Goal: Task Accomplishment & Management: Use online tool/utility

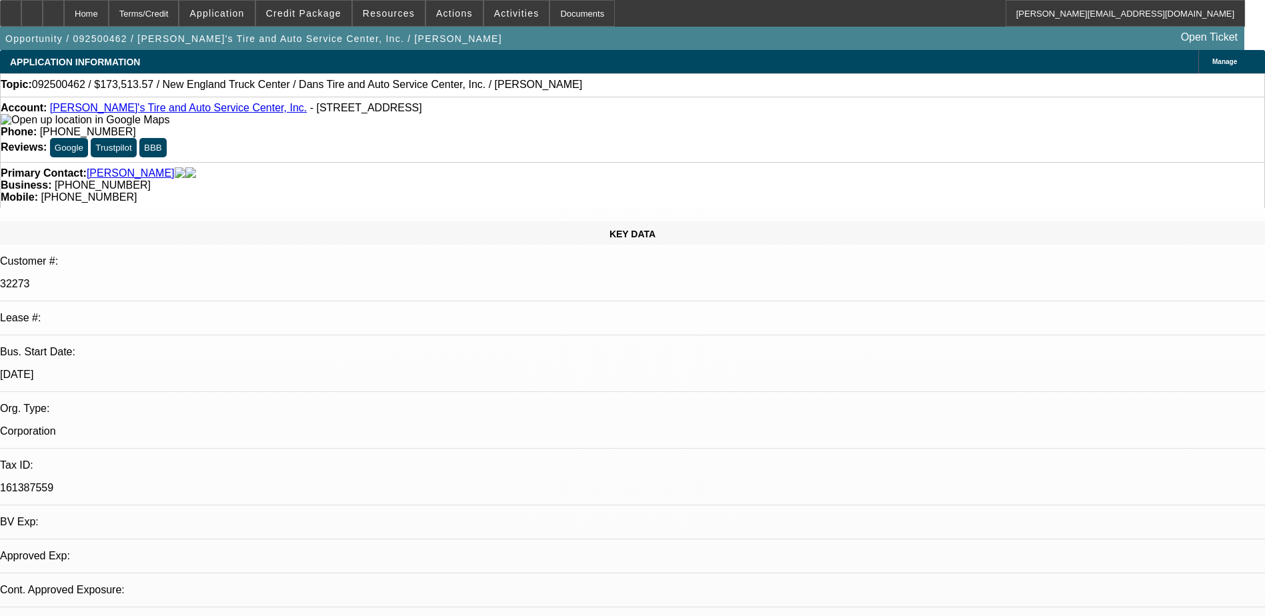
select select "0"
select select "2"
select select "0.1"
select select "4"
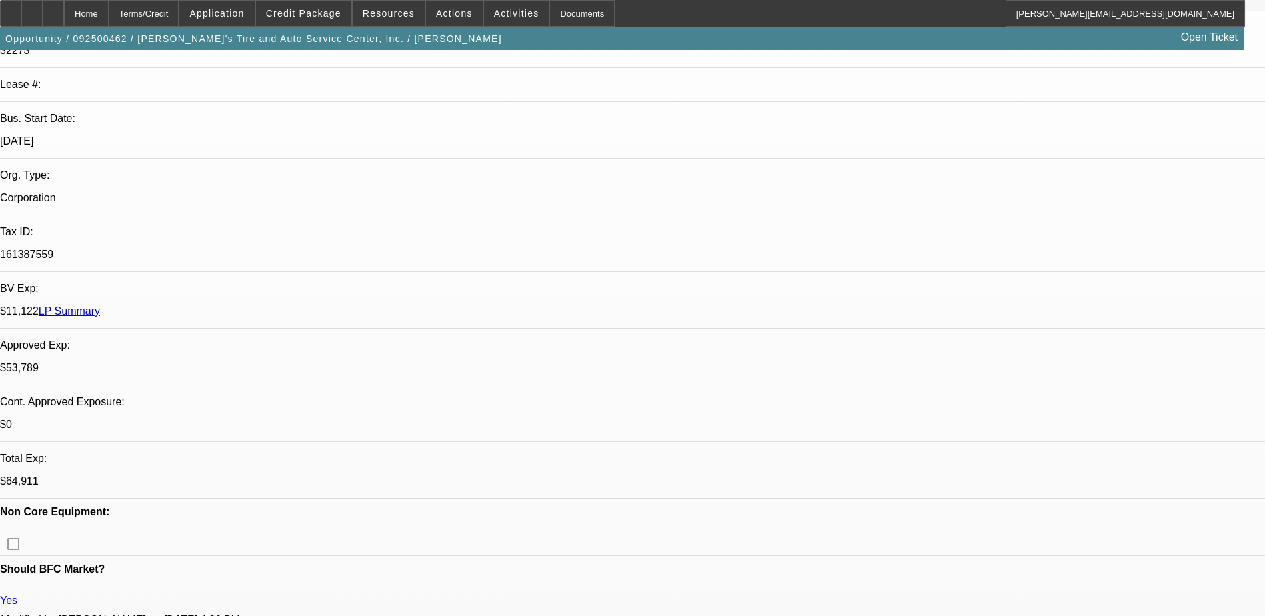
scroll to position [0, 0]
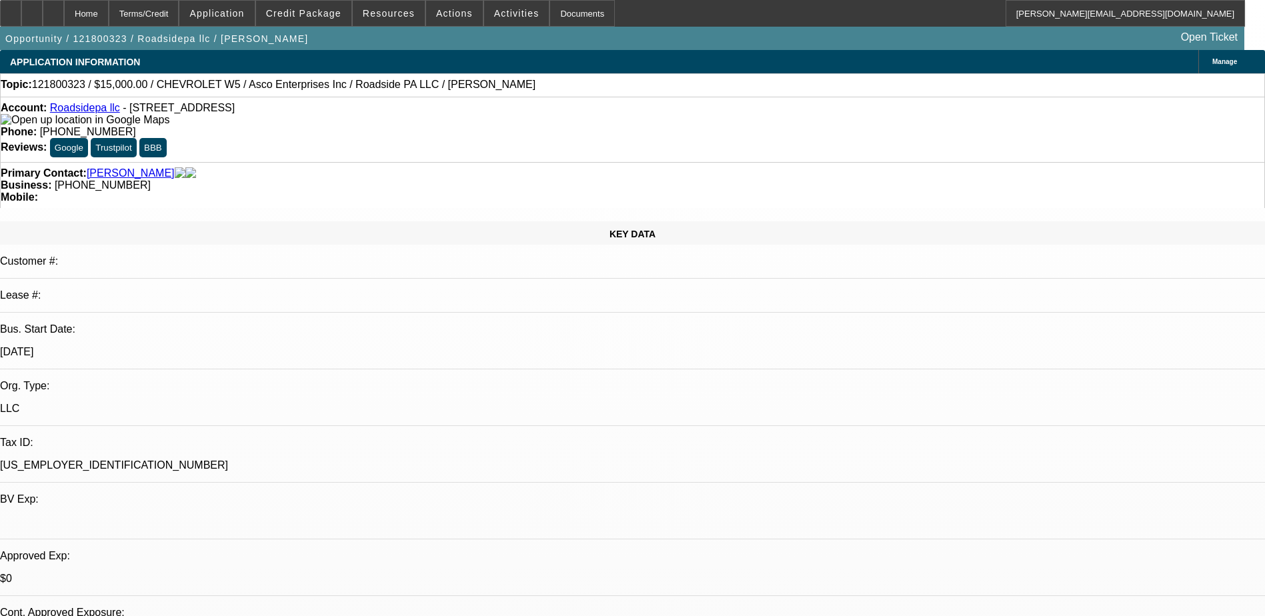
select select "0"
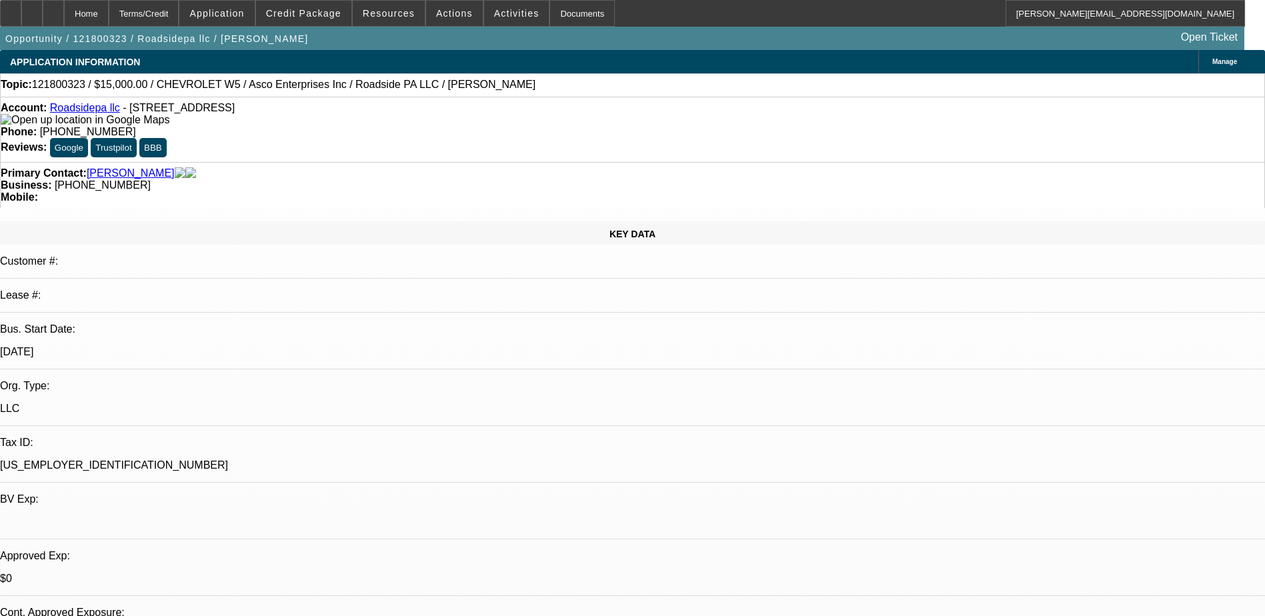
select select "0.1"
select select "0"
select select "0.1"
select select "0"
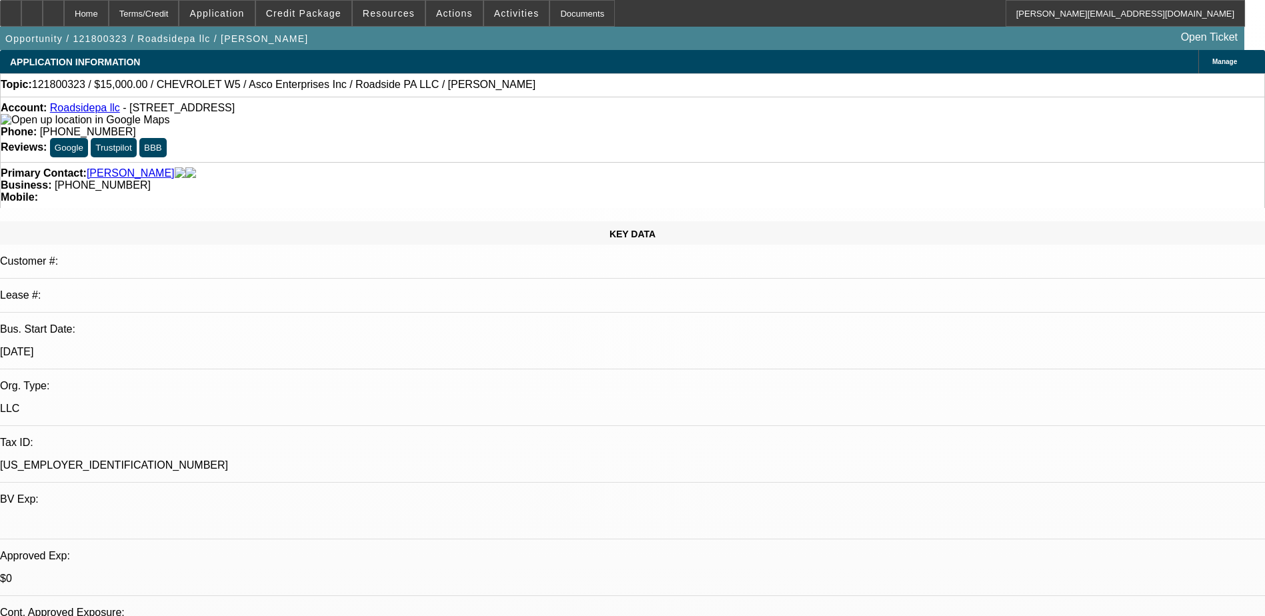
select select "0"
select select "0.1"
select select "1"
select select "6"
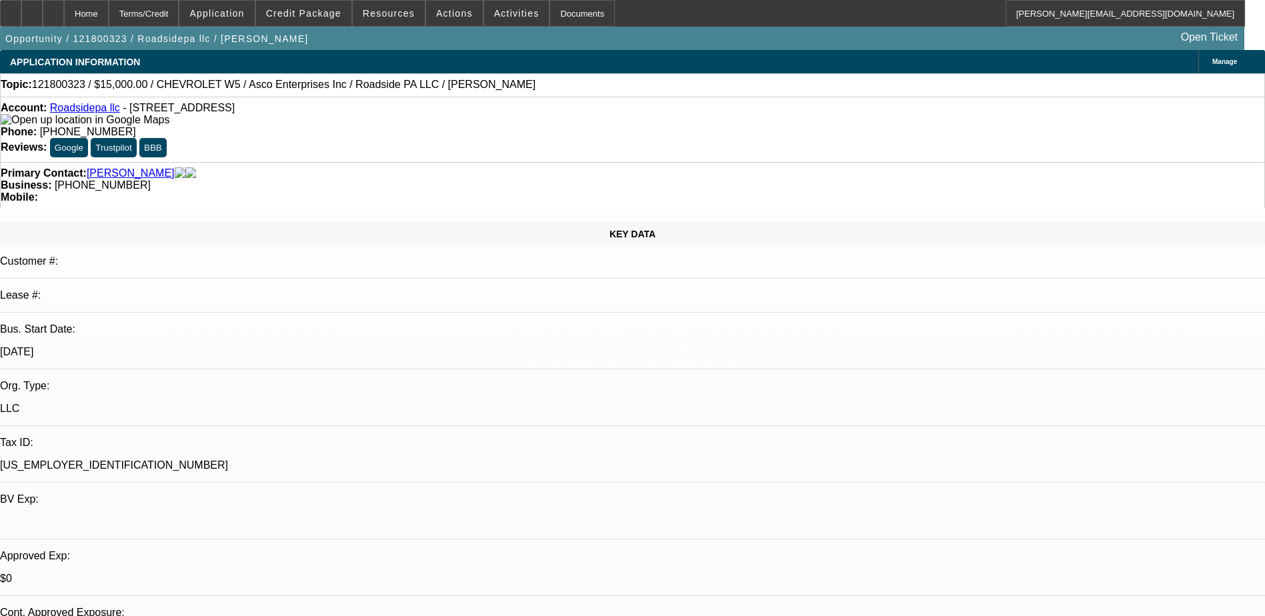
select select "1"
select select "4"
select select "1"
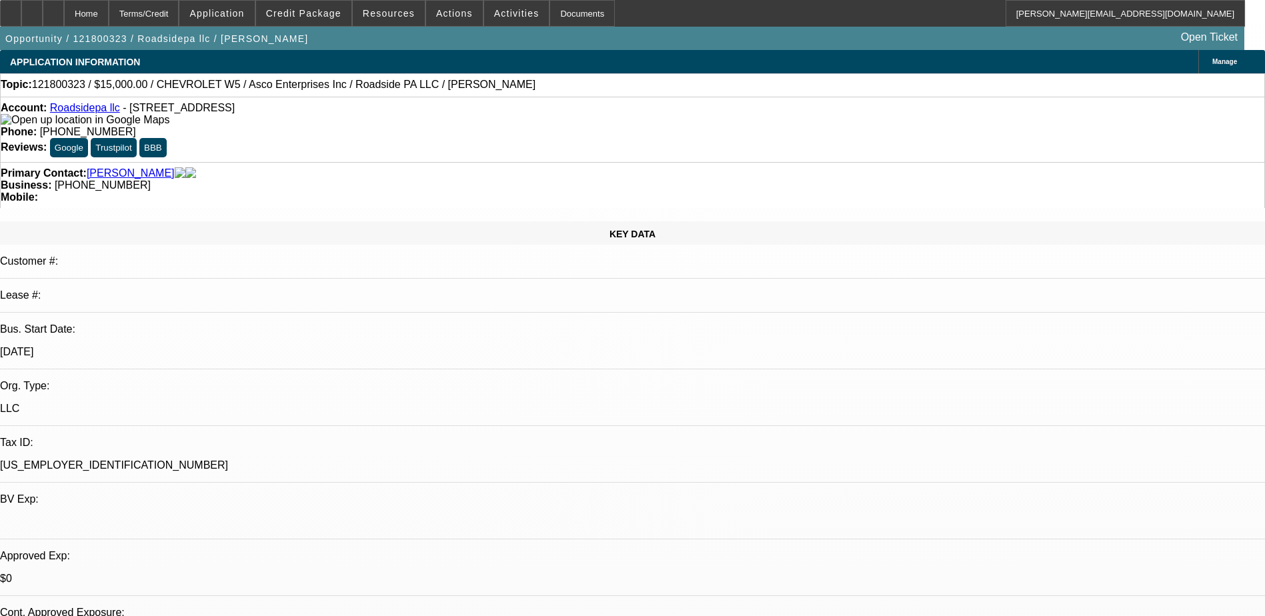
select select "4"
select select "1"
select select "4"
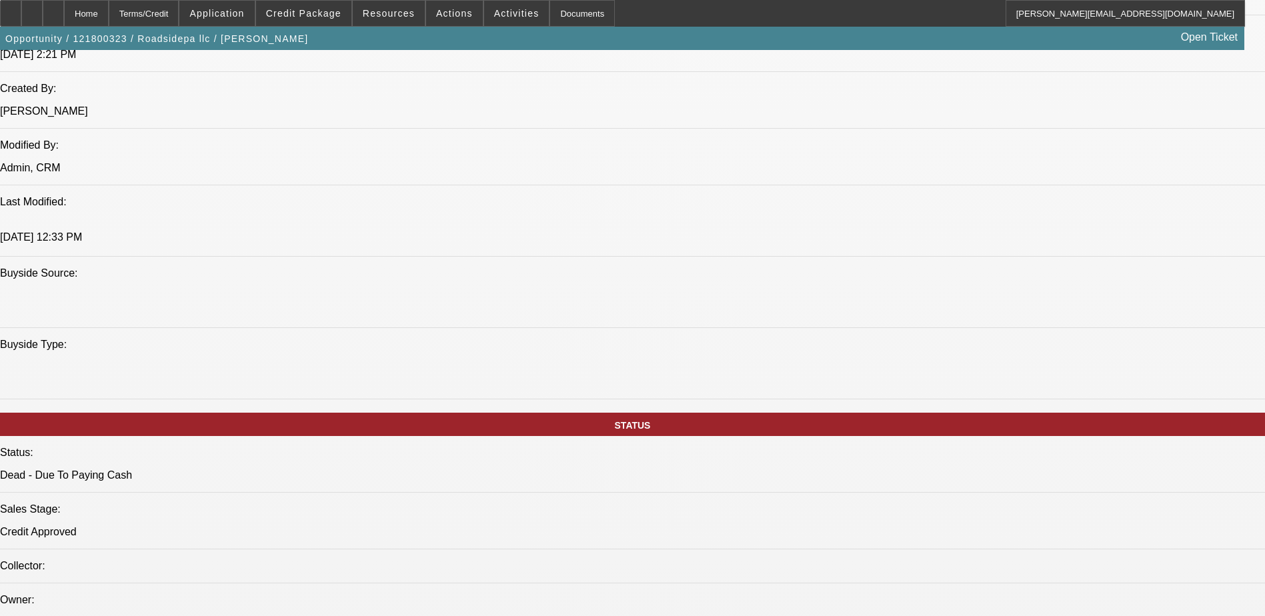
scroll to position [1067, 0]
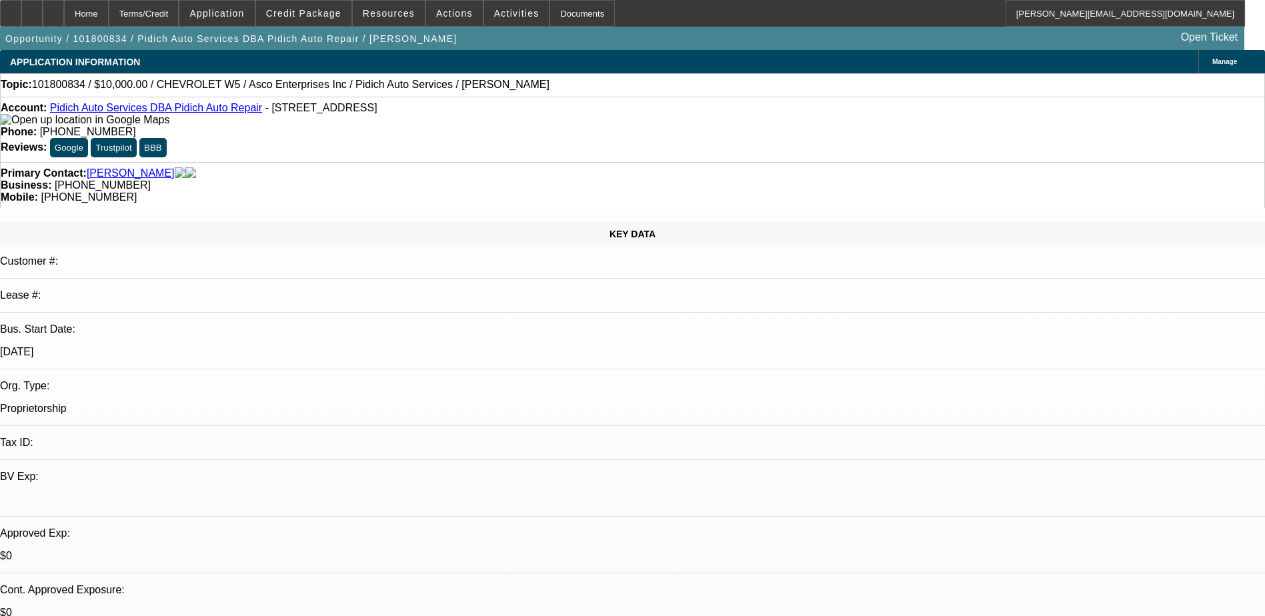
select select "0"
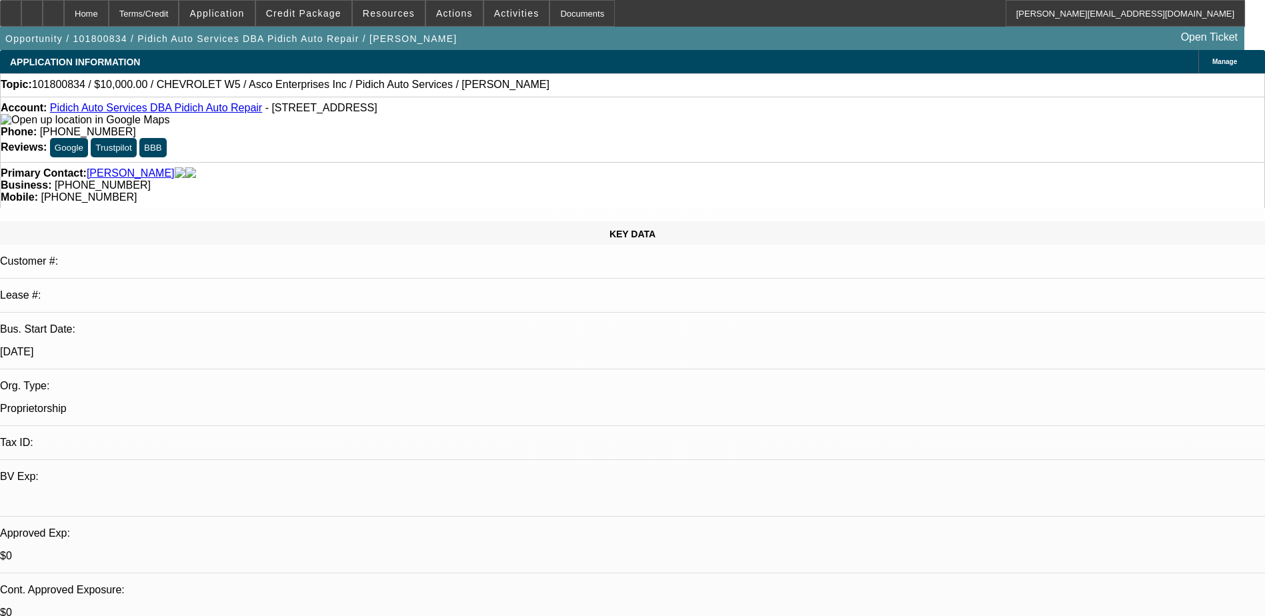
select select "0"
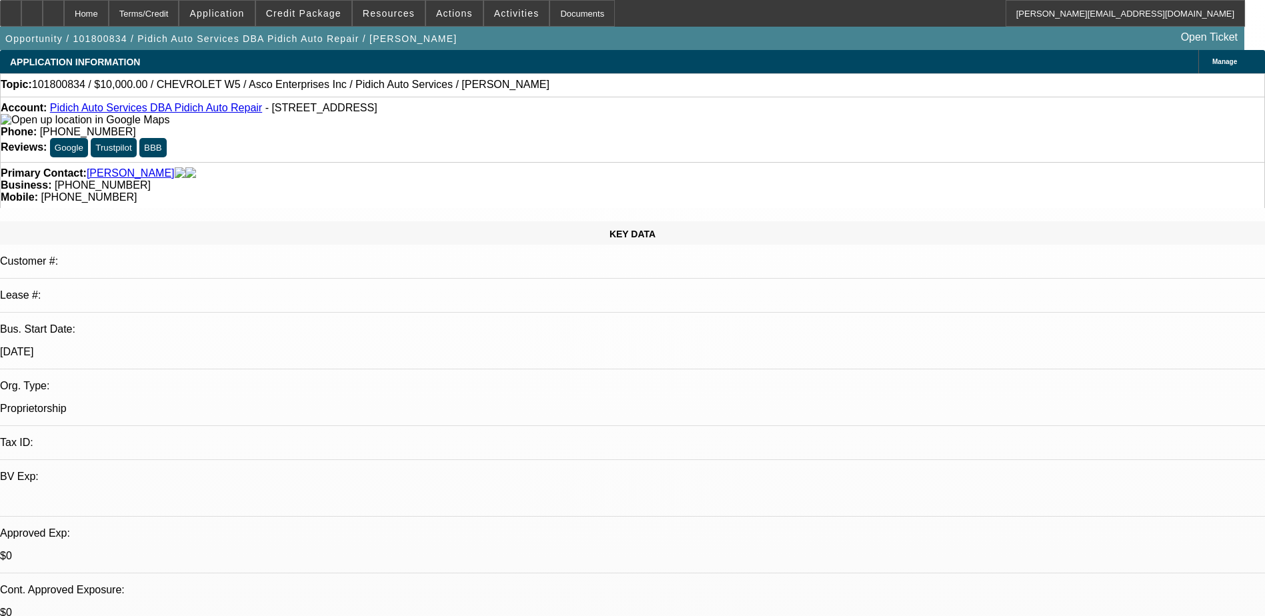
select select "0"
select select "1"
select select "2"
select select "6"
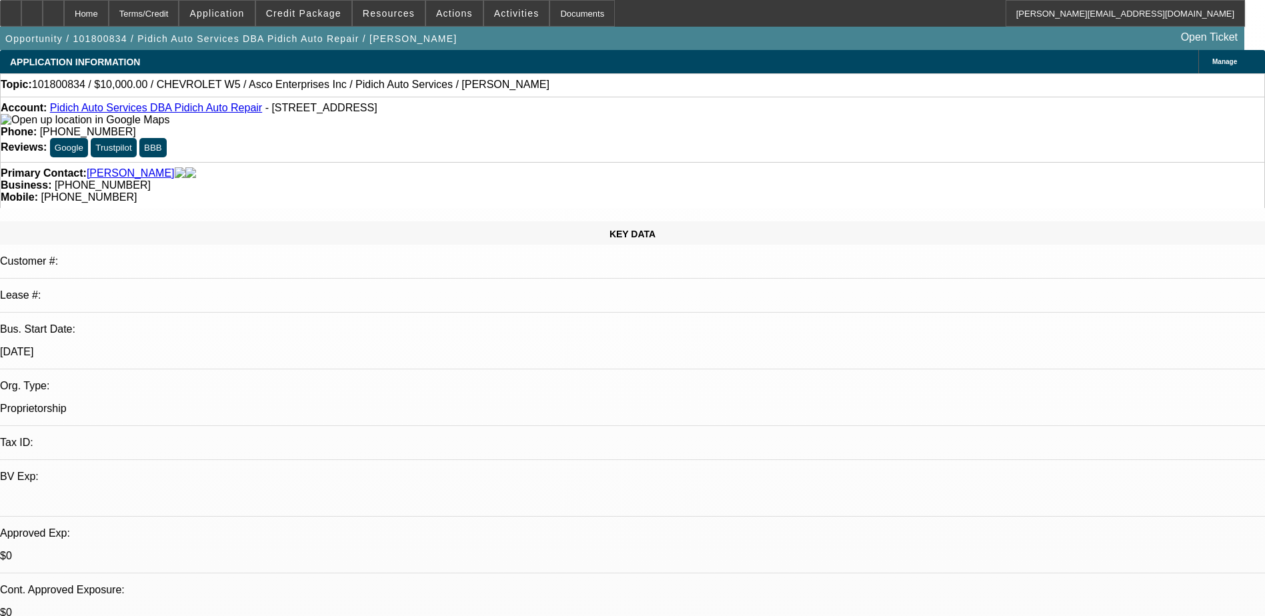
select select "1"
select select "2"
select select "6"
select select "1"
select select "2"
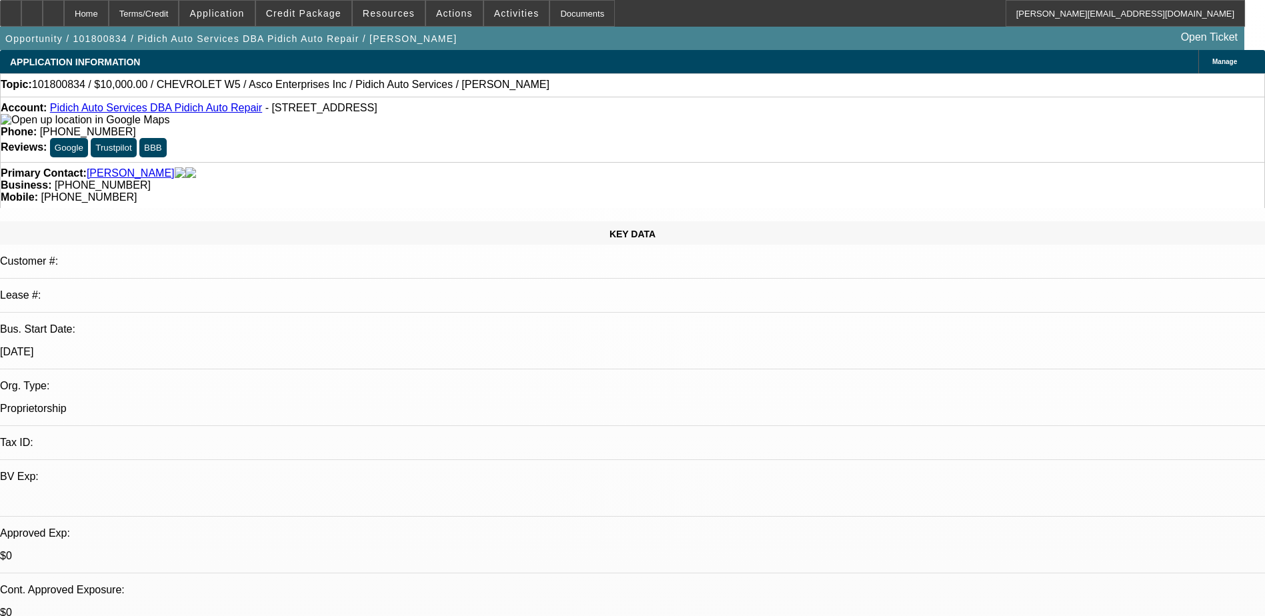
select select "6"
select select "1"
select select "2"
select select "6"
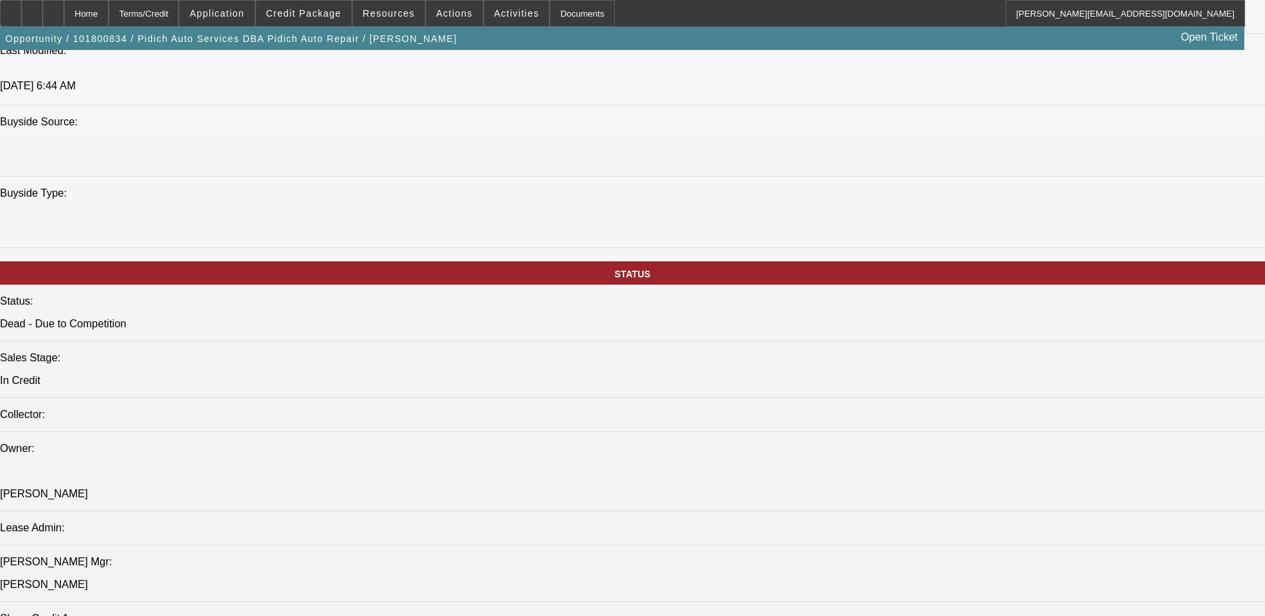
scroll to position [1200, 0]
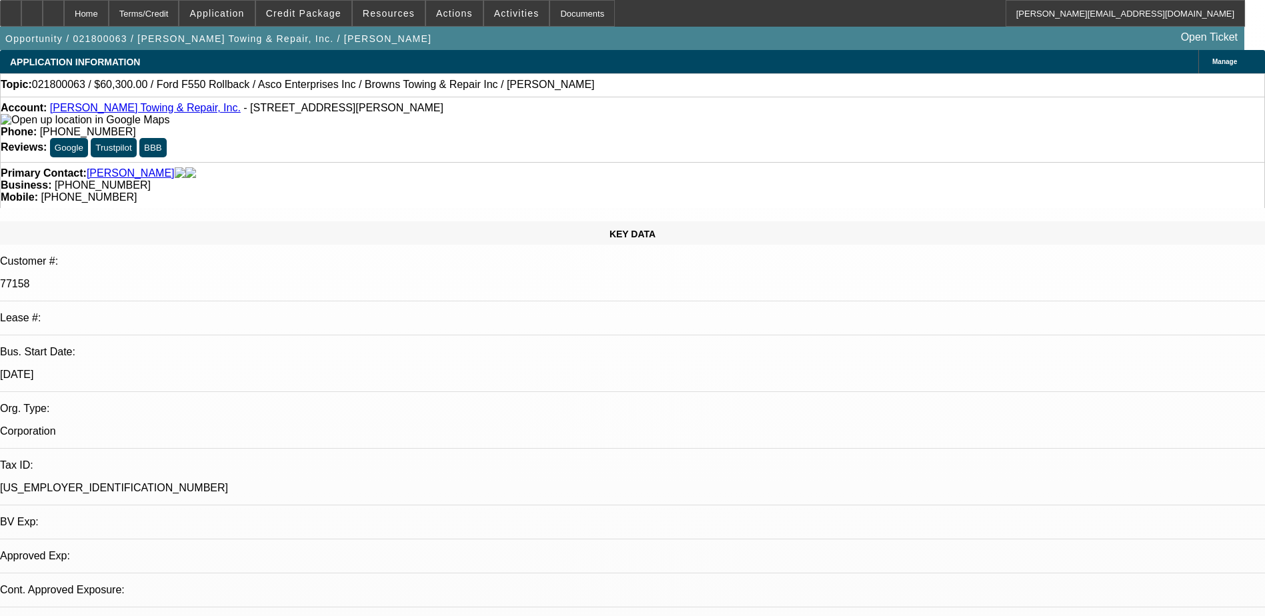
select select "0"
select select "2"
select select "0.1"
select select "1"
select select "2"
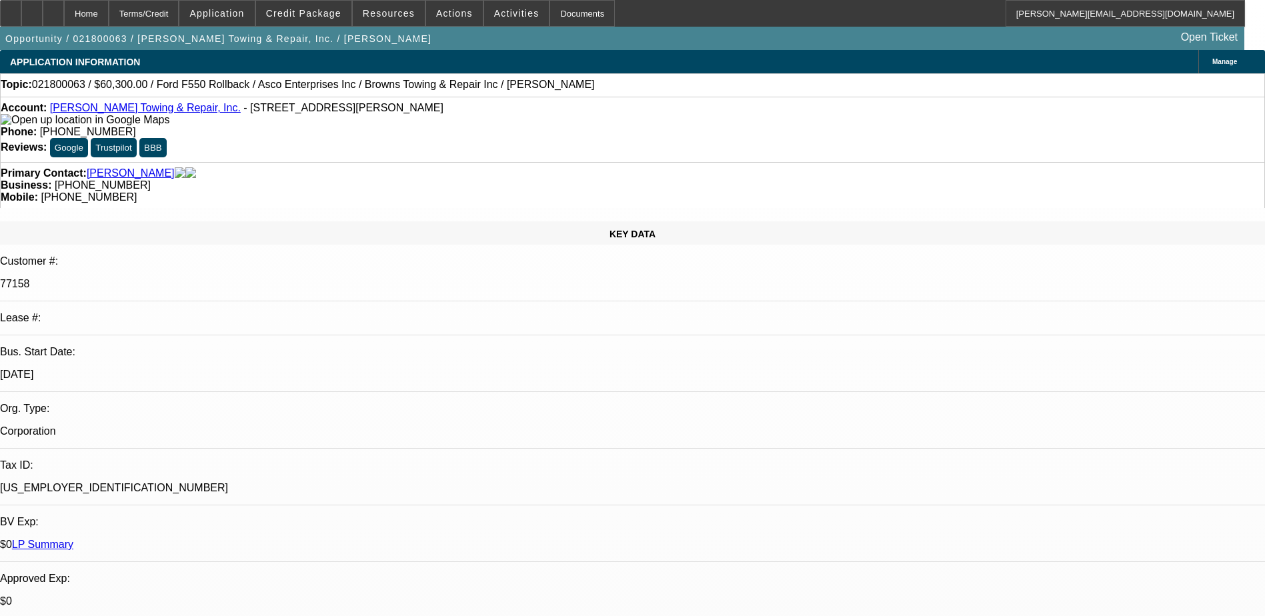
select select "4"
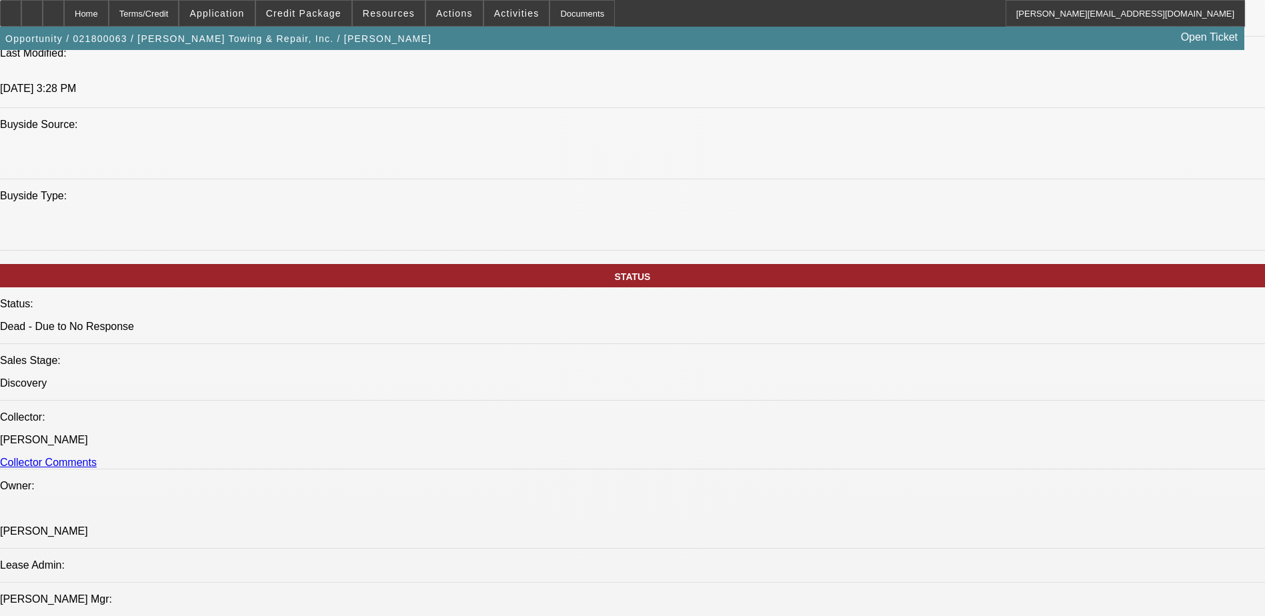
scroll to position [1067, 0]
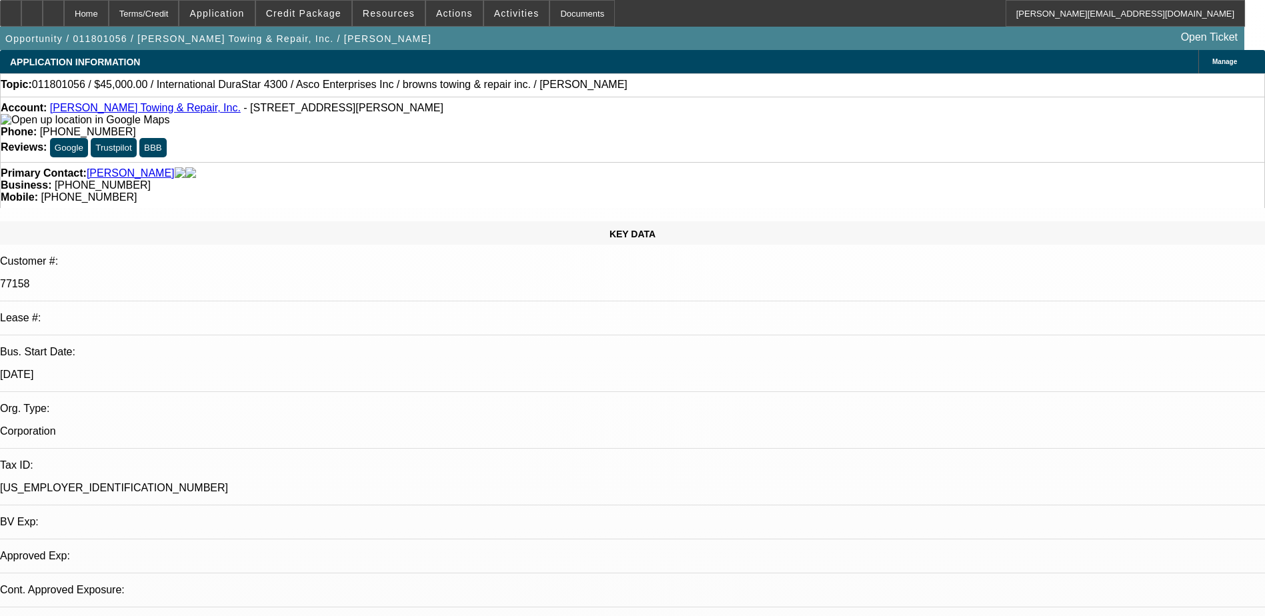
select select "0"
select select "2"
select select "0.1"
select select "4"
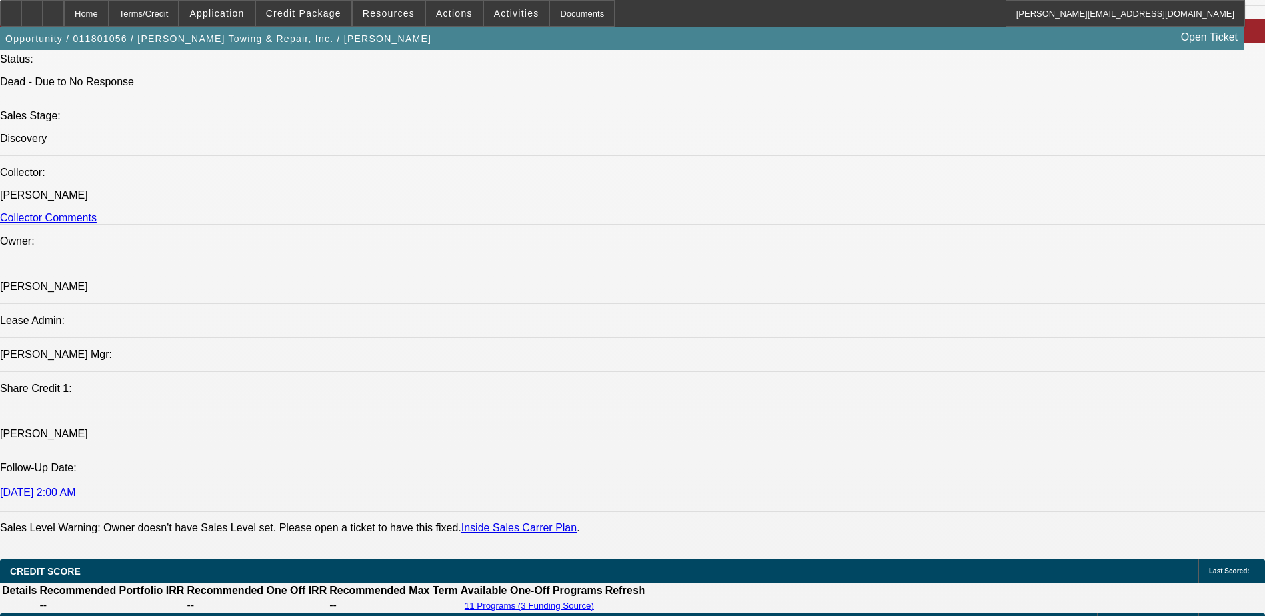
scroll to position [1667, 0]
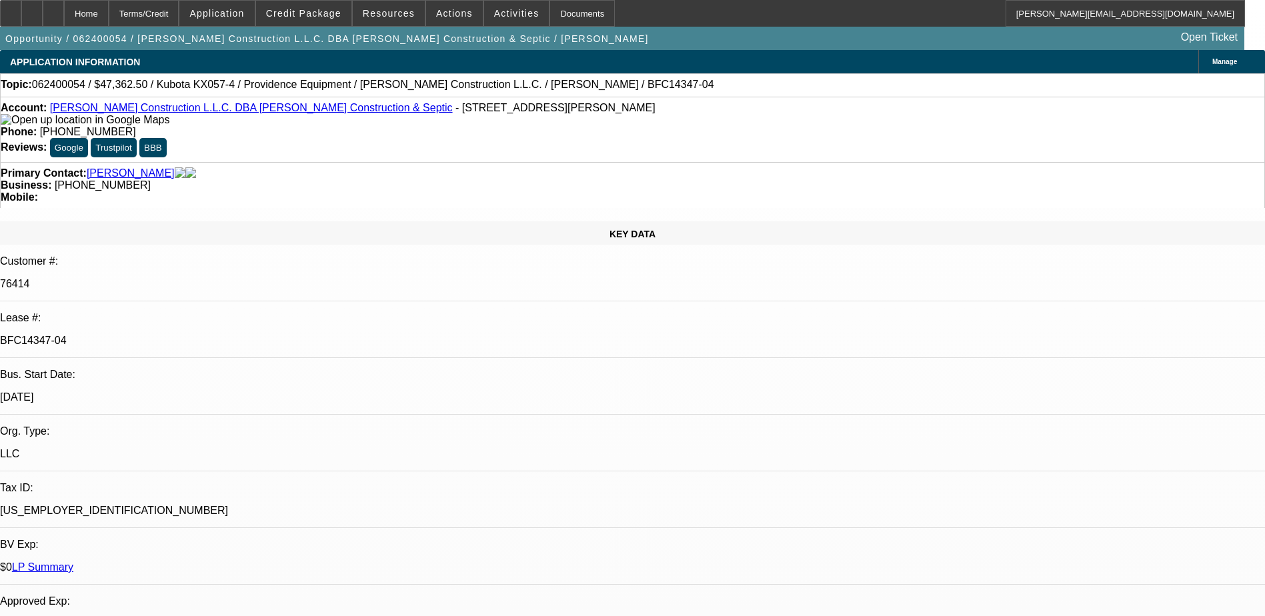
select select "0.1"
select select "0"
select select "0.1"
select select "0"
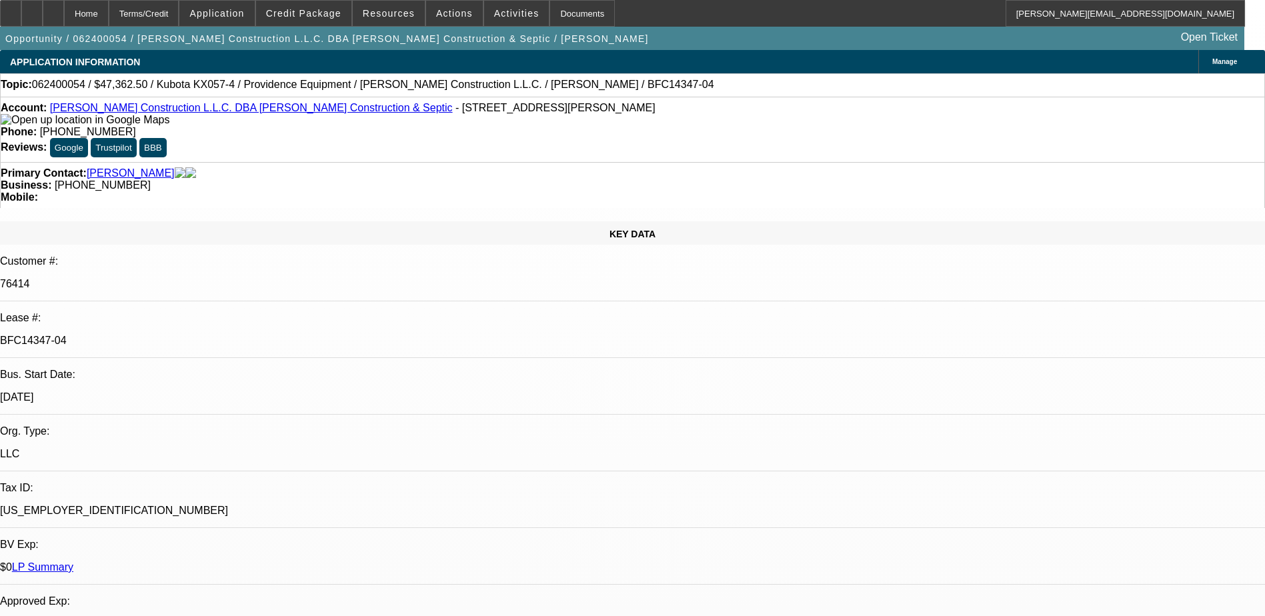
select select "0"
select select "2"
select select "0"
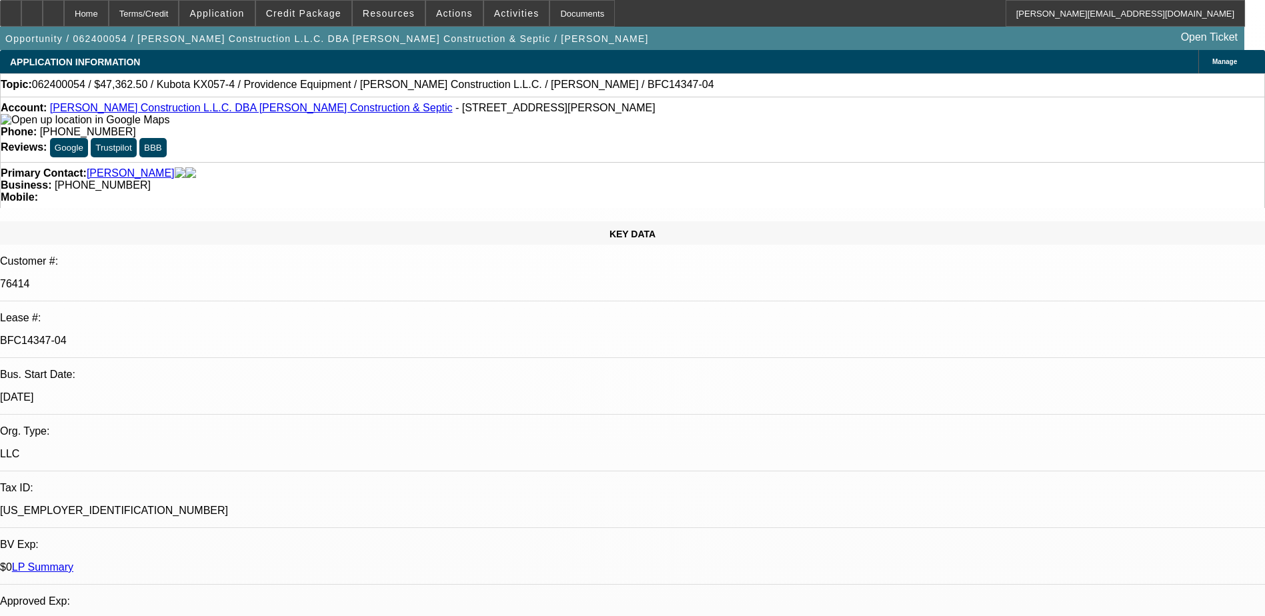
select select "2"
select select "0"
select select "1"
select select "2"
select select "6"
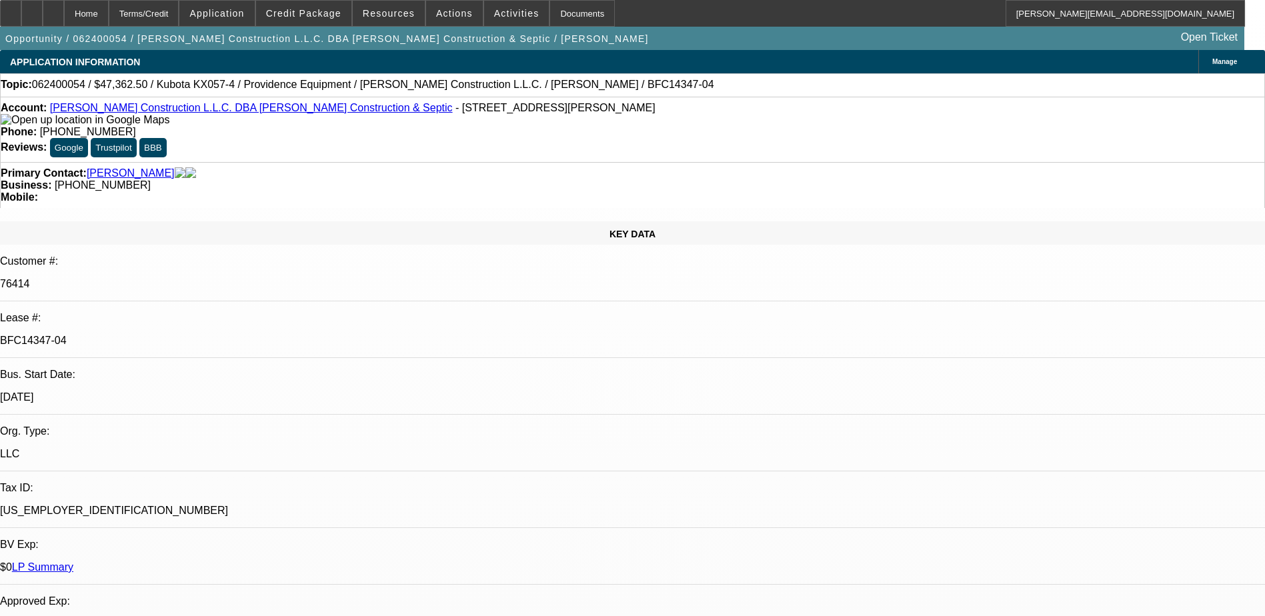
select select "1"
select select "2"
select select "6"
select select "1"
select select "2"
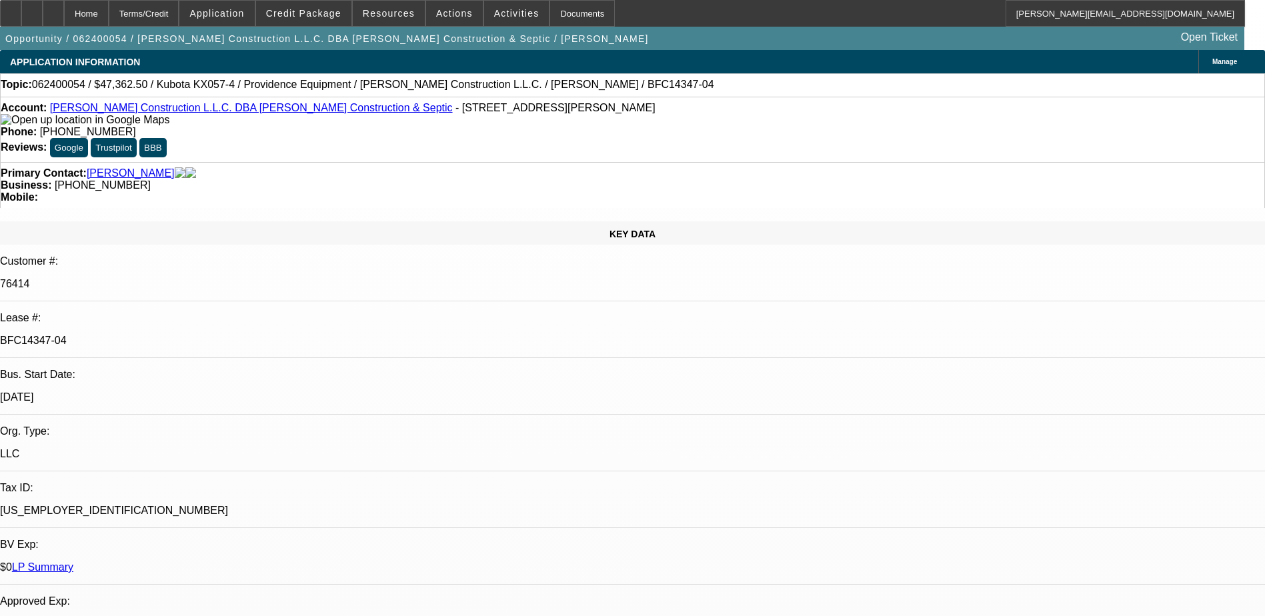
select select "6"
select select "1"
select select "2"
select select "6"
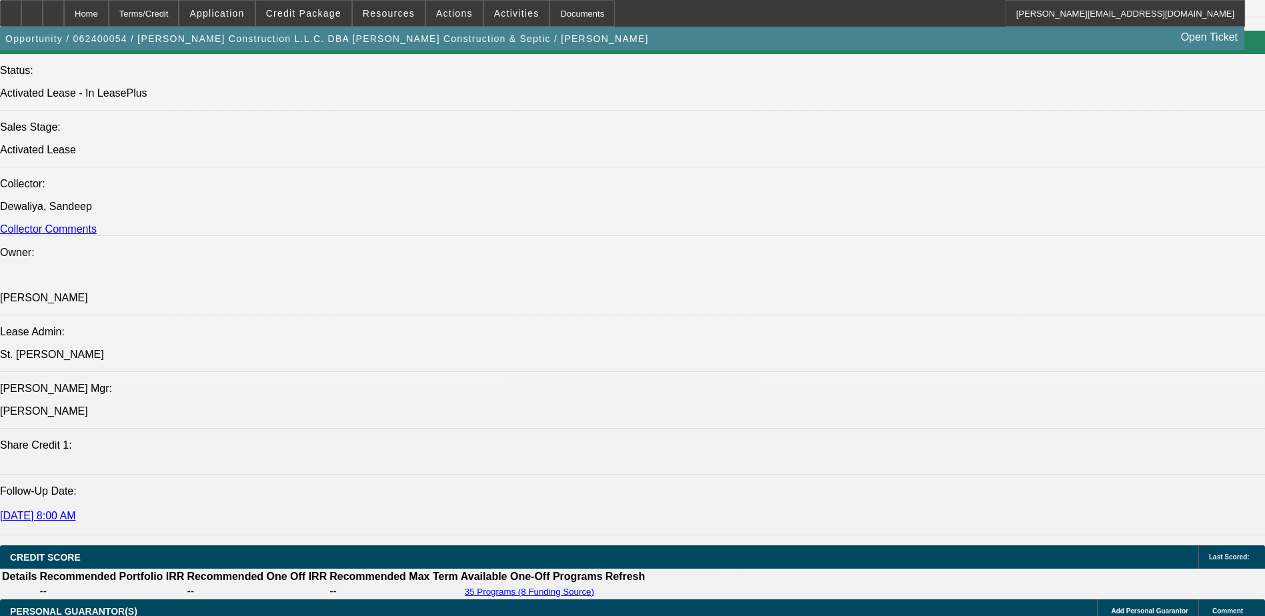
scroll to position [1534, 0]
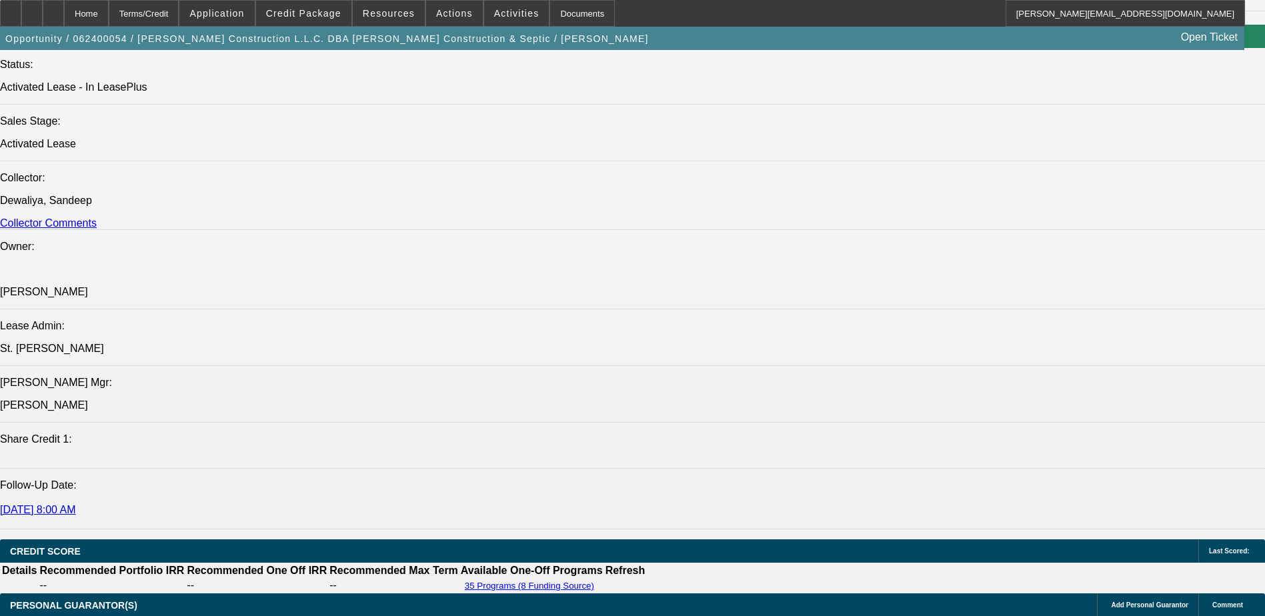
drag, startPoint x: 206, startPoint y: 289, endPoint x: 79, endPoint y: 294, distance: 126.8
drag, startPoint x: 79, startPoint y: 294, endPoint x: 114, endPoint y: 292, distance: 34.7
copy link "2017 Used Kubota KX057-4"
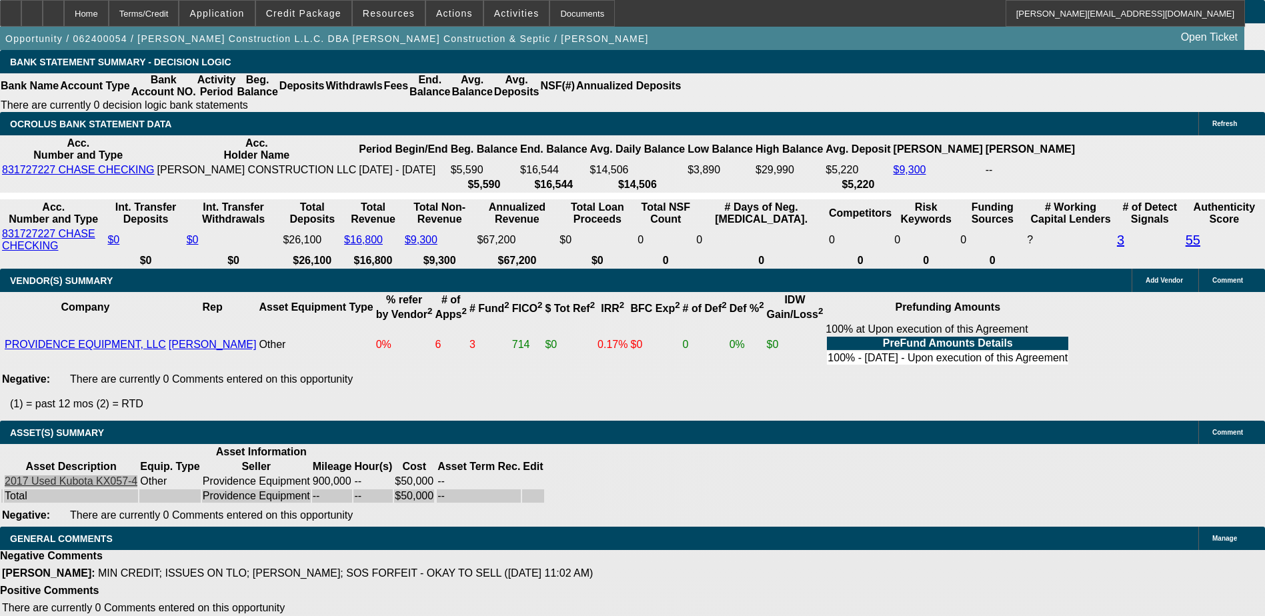
scroll to position [2305, 0]
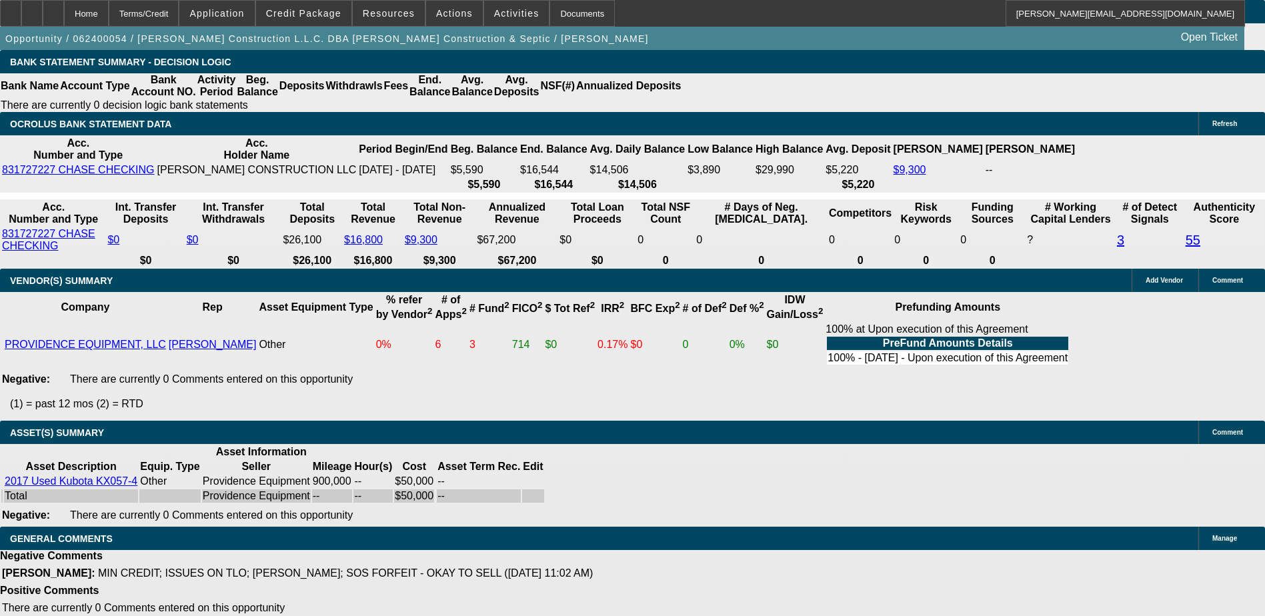
scroll to position [2172, 0]
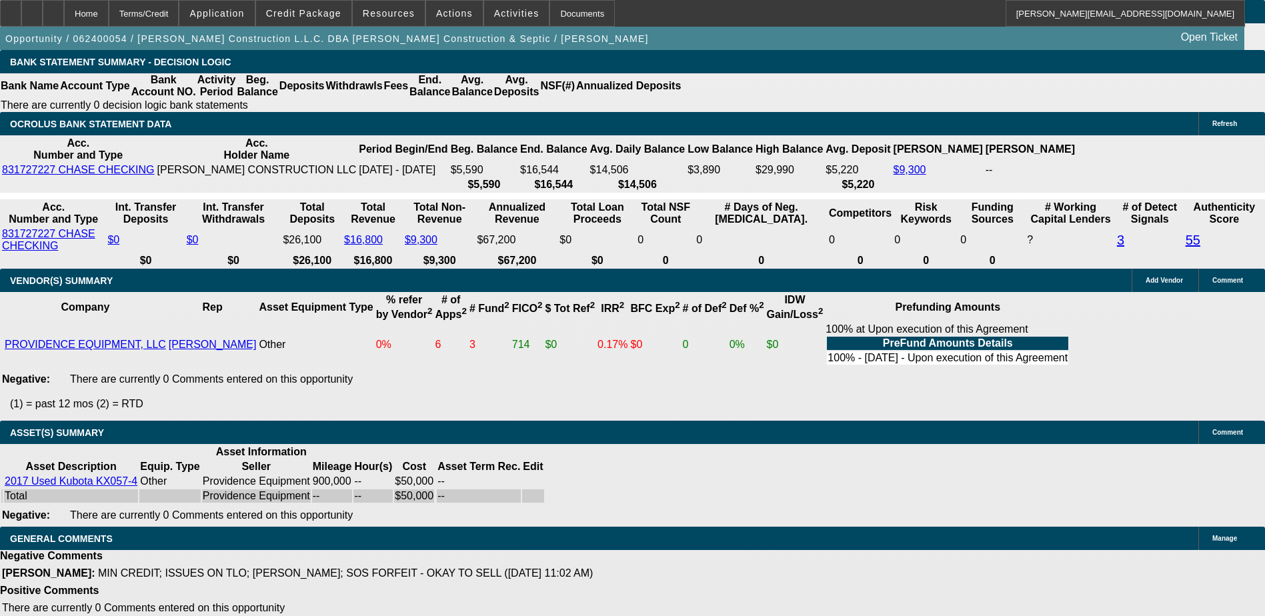
scroll to position [1972, 0]
drag, startPoint x: 916, startPoint y: 271, endPoint x: 923, endPoint y: 237, distance: 35.3
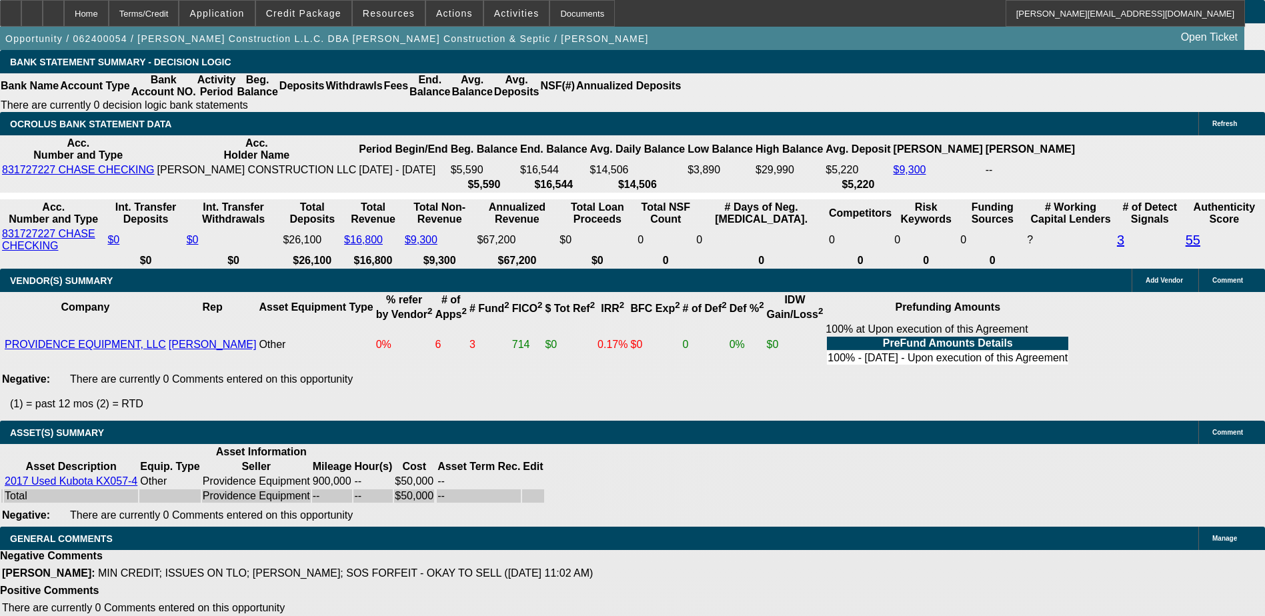
scroll to position [1705, 0]
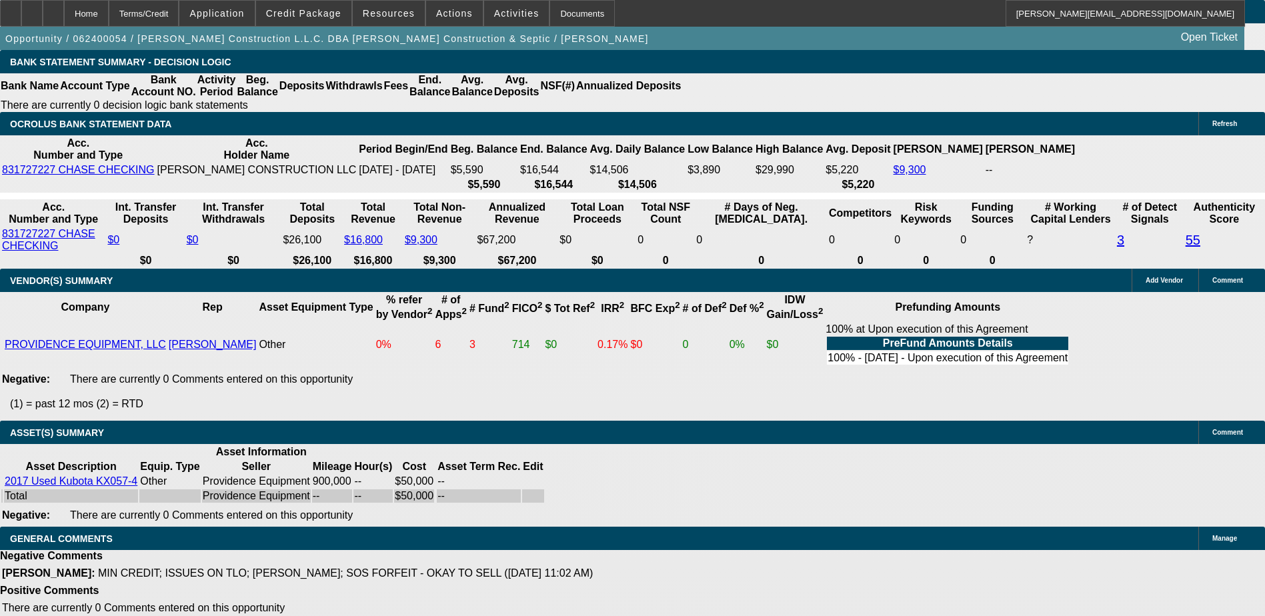
scroll to position [905, 0]
drag, startPoint x: 932, startPoint y: 214, endPoint x: 928, endPoint y: 302, distance: 88.1
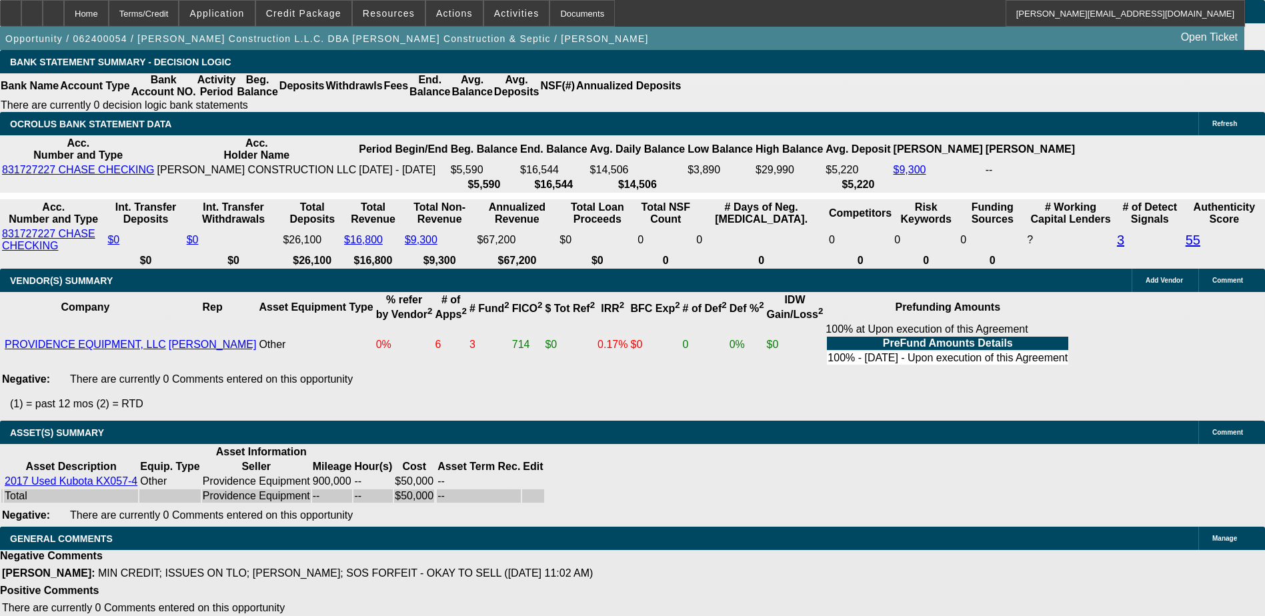
scroll to position [838, 0]
